Goal: Task Accomplishment & Management: Complete application form

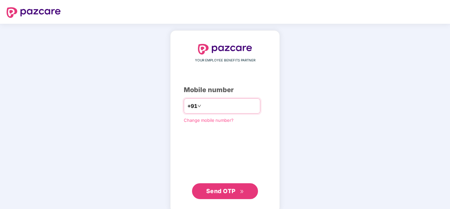
drag, startPoint x: 0, startPoint y: 0, endPoint x: 223, endPoint y: 107, distance: 247.1
click at [223, 107] on input "number" at bounding box center [230, 106] width 54 height 11
type input "**********"
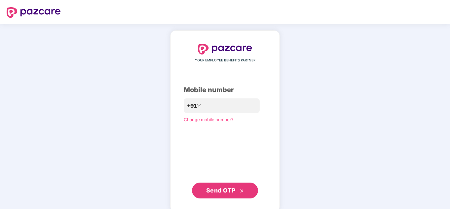
click at [238, 188] on span "Send OTP" at bounding box center [225, 190] width 38 height 9
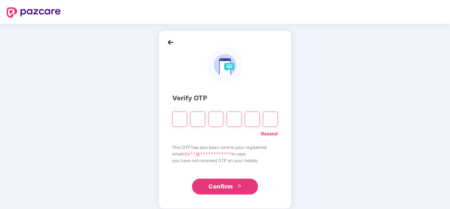
paste input "*"
type input "*"
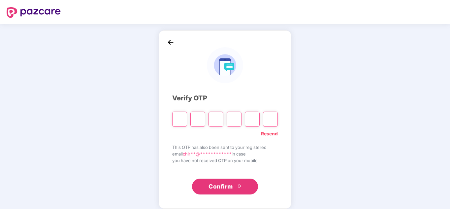
type input "*"
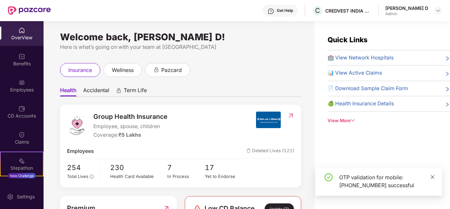
click at [433, 177] on icon "close" at bounding box center [433, 177] width 4 height 4
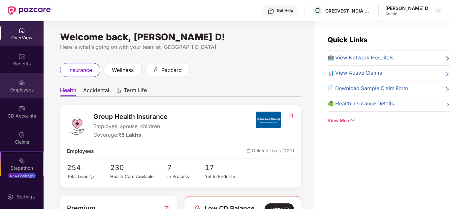
click at [8, 87] on div "Employees" at bounding box center [22, 89] width 44 height 7
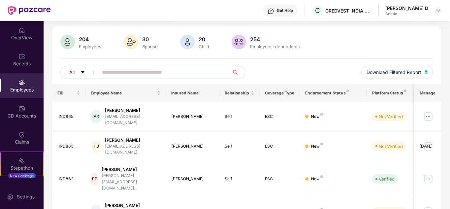
scroll to position [38, 0]
click at [148, 74] on input "text" at bounding box center [161, 73] width 118 height 10
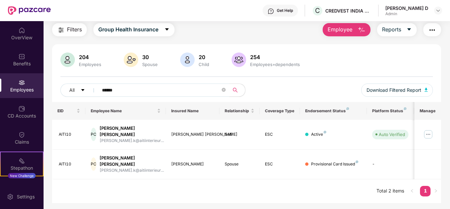
scroll to position [0, 0]
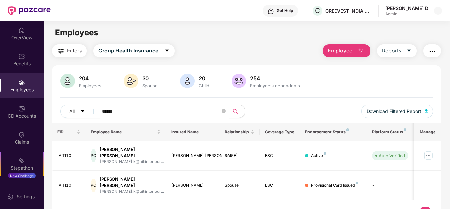
type input "******"
click at [166, 109] on input "******" at bounding box center [161, 111] width 118 height 10
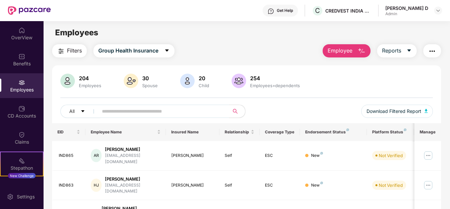
click at [255, 110] on div "All Download Filtered Report" at bounding box center [246, 114] width 373 height 18
click at [341, 87] on div "204 Employees 30 Spouse 20 Child 254 Employees+dependents" at bounding box center [246, 82] width 373 height 16
drag, startPoint x: 301, startPoint y: 85, endPoint x: 272, endPoint y: 87, distance: 28.4
click at [272, 87] on div "204 Employees 30 Spouse 20 Child 254 Employees+dependents" at bounding box center [246, 82] width 373 height 16
click at [272, 87] on div "Employees+dependents" at bounding box center [275, 85] width 52 height 5
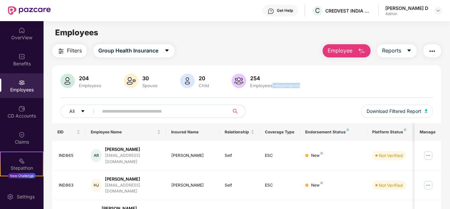
drag, startPoint x: 272, startPoint y: 87, endPoint x: 291, endPoint y: 86, distance: 18.1
click at [291, 86] on div "Employees+dependents" at bounding box center [275, 85] width 52 height 5
drag, startPoint x: 300, startPoint y: 85, endPoint x: 271, endPoint y: 88, distance: 28.8
click at [271, 88] on div "254 Employees+dependents" at bounding box center [274, 81] width 55 height 14
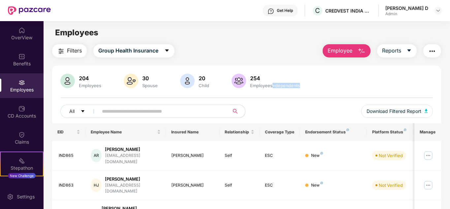
click at [316, 84] on div "204 Employees 30 Spouse 20 Child 254 Employees+dependents" at bounding box center [246, 82] width 373 height 16
drag, startPoint x: 312, startPoint y: 84, endPoint x: 272, endPoint y: 87, distance: 39.7
click at [272, 87] on div "204 Employees 30 Spouse 20 Child 254 Employees+dependents" at bounding box center [246, 82] width 373 height 16
click at [272, 87] on div "Employees+dependents" at bounding box center [275, 85] width 52 height 5
drag, startPoint x: 305, startPoint y: 87, endPoint x: 271, endPoint y: 88, distance: 34.3
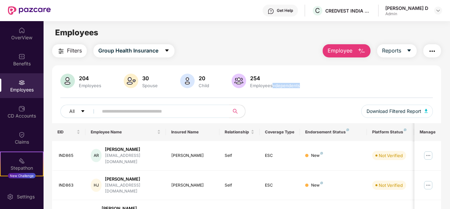
click at [271, 88] on div "204 Employees 30 Spouse 20 Child 254 Employees+dependents" at bounding box center [246, 82] width 373 height 16
click at [271, 88] on div "254 Employees+dependents" at bounding box center [266, 82] width 72 height 16
drag, startPoint x: 271, startPoint y: 88, endPoint x: 299, endPoint y: 88, distance: 28.4
click at [299, 88] on div "254 Employees+dependents" at bounding box center [266, 82] width 72 height 16
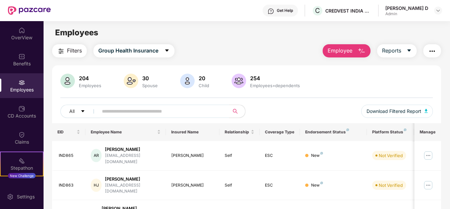
click at [363, 45] on button "Employee" at bounding box center [347, 50] width 48 height 13
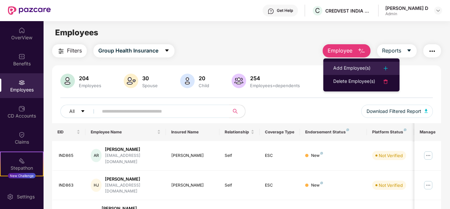
click at [361, 68] on div "Add Employee(s)" at bounding box center [351, 68] width 37 height 8
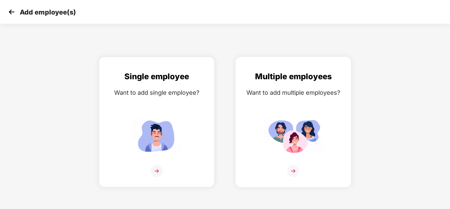
click at [289, 157] on div "Multiple employees Want to add multiple employees?" at bounding box center [293, 127] width 102 height 115
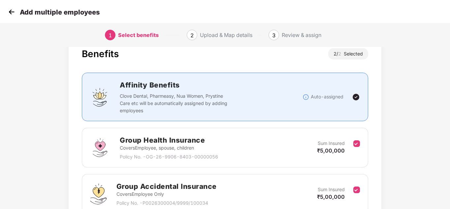
scroll to position [81, 1]
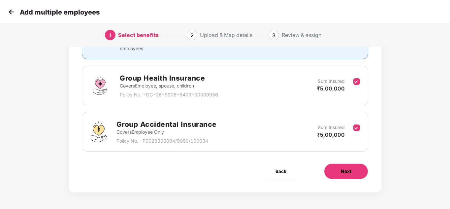
click at [361, 175] on button "Next" at bounding box center [346, 171] width 44 height 16
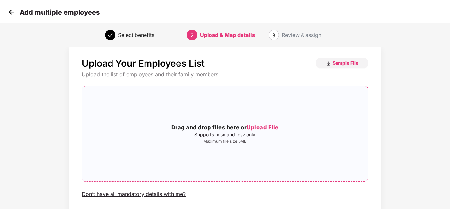
scroll to position [4, 1]
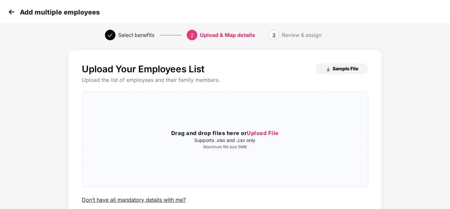
click at [329, 67] on img "button" at bounding box center [328, 69] width 5 height 5
click at [13, 14] on img at bounding box center [12, 12] width 10 height 10
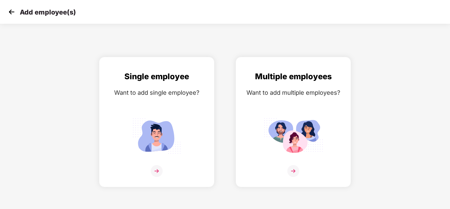
click at [14, 11] on img at bounding box center [12, 12] width 10 height 10
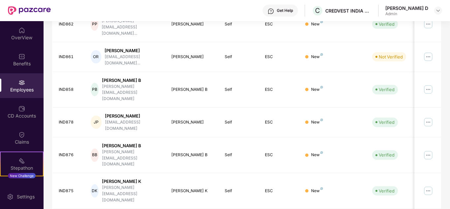
scroll to position [197, 0]
